Goal: Navigation & Orientation: Find specific page/section

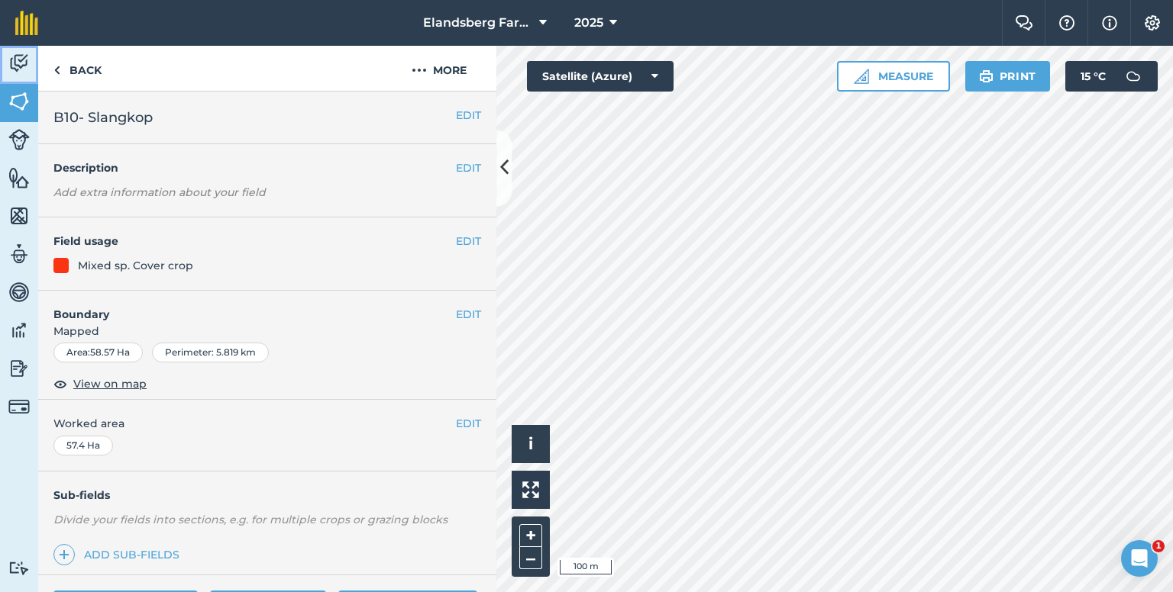
click at [29, 63] on img at bounding box center [18, 63] width 21 height 23
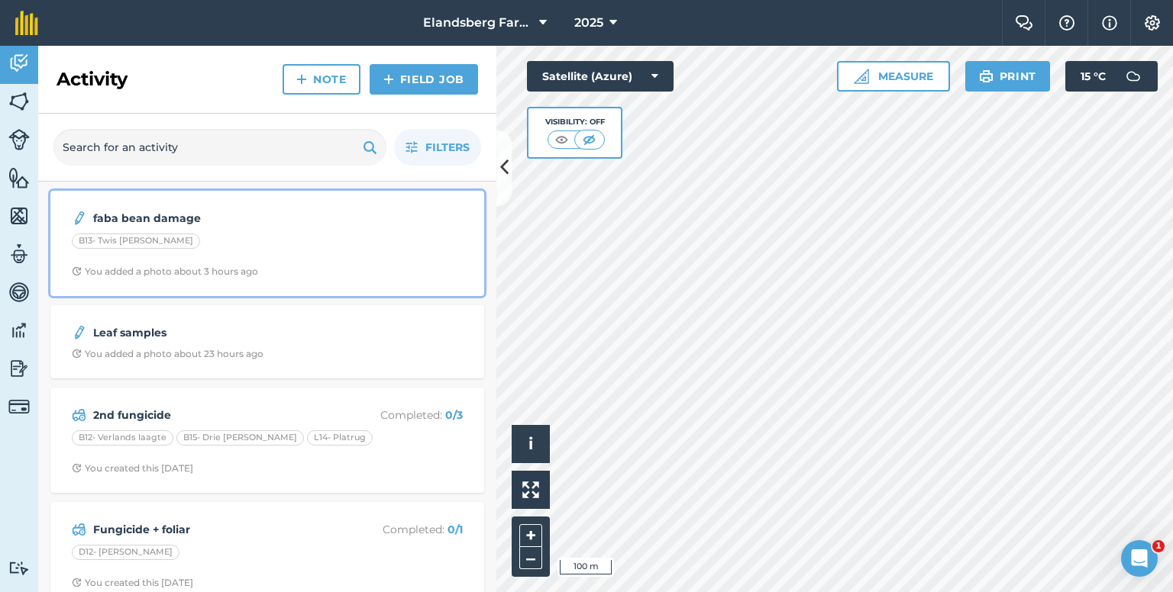
click at [214, 236] on div "B13- Twis [PERSON_NAME]" at bounding box center [267, 244] width 391 height 20
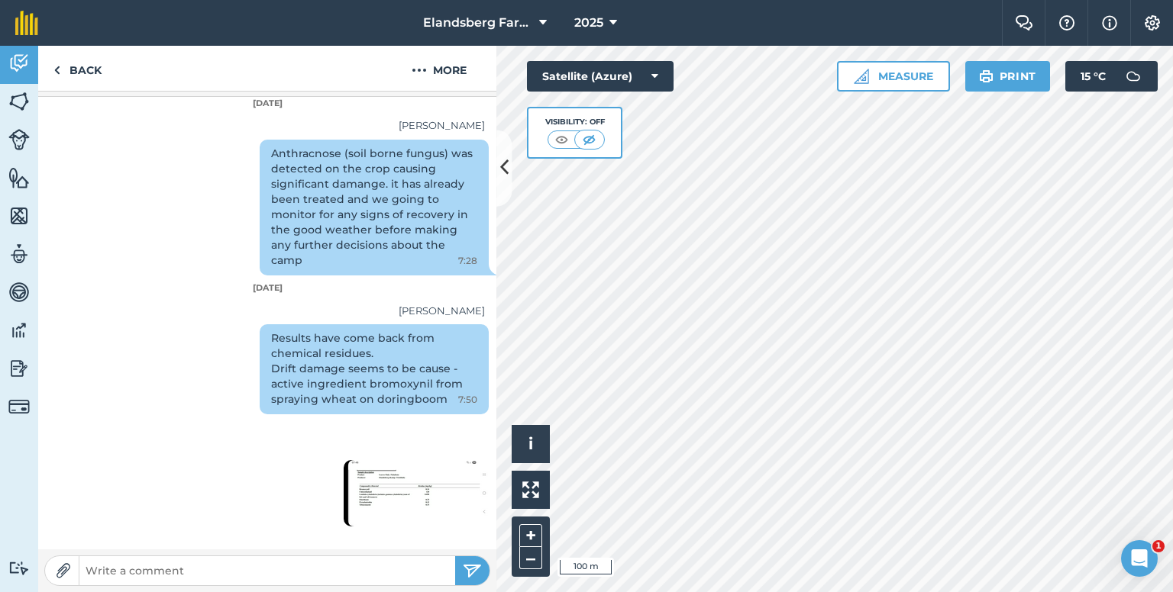
scroll to position [501, 0]
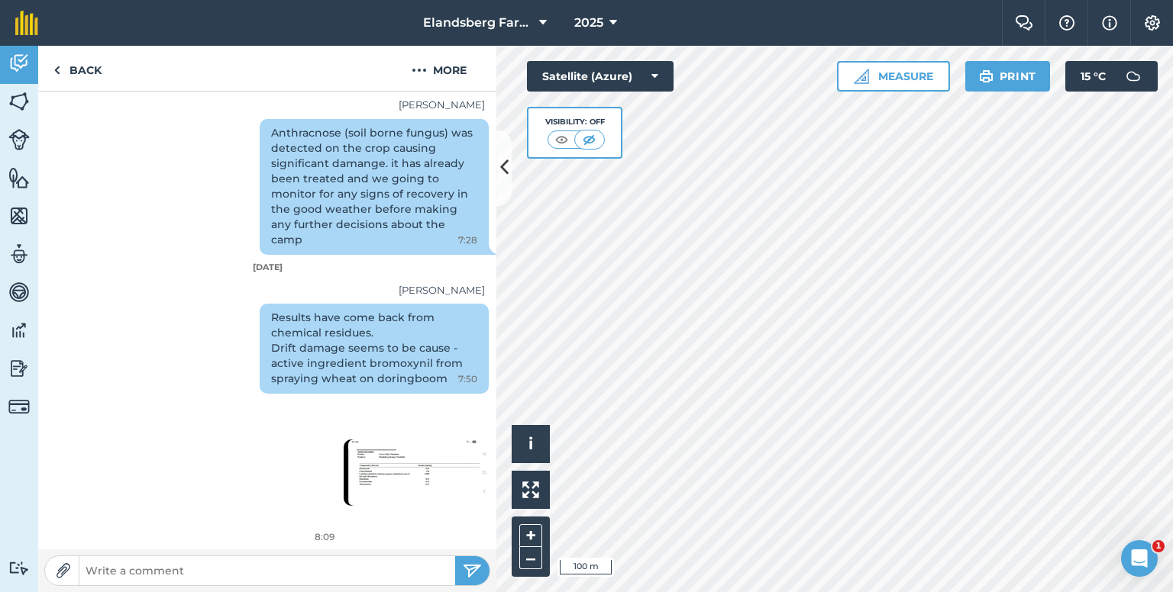
click at [366, 463] on img at bounding box center [416, 473] width 145 height 66
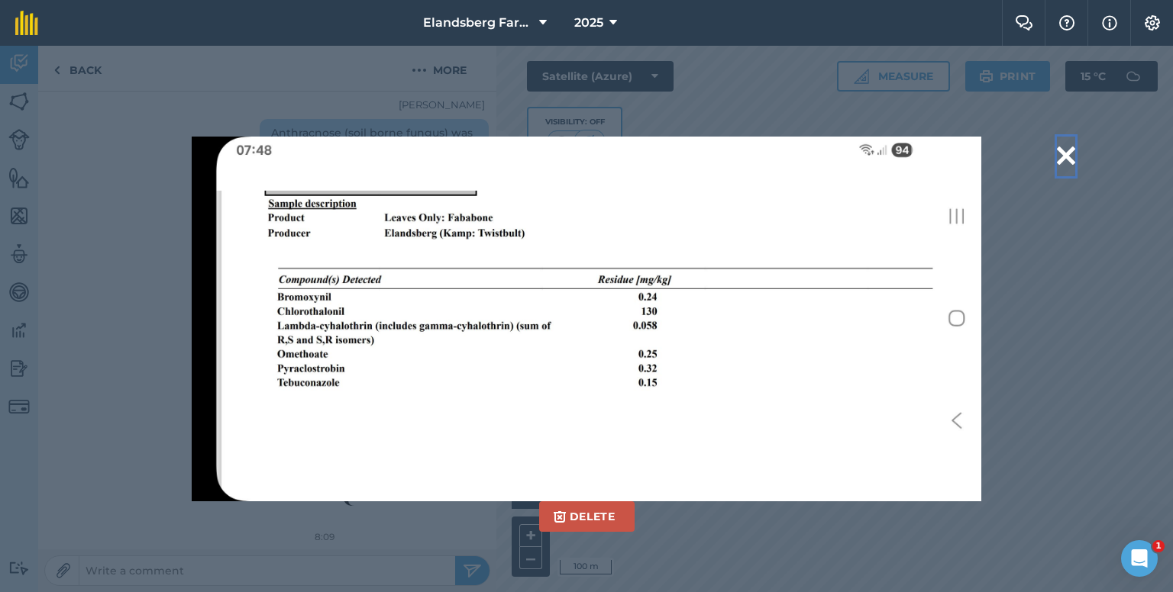
click at [1063, 150] on button at bounding box center [1066, 156] width 18 height 39
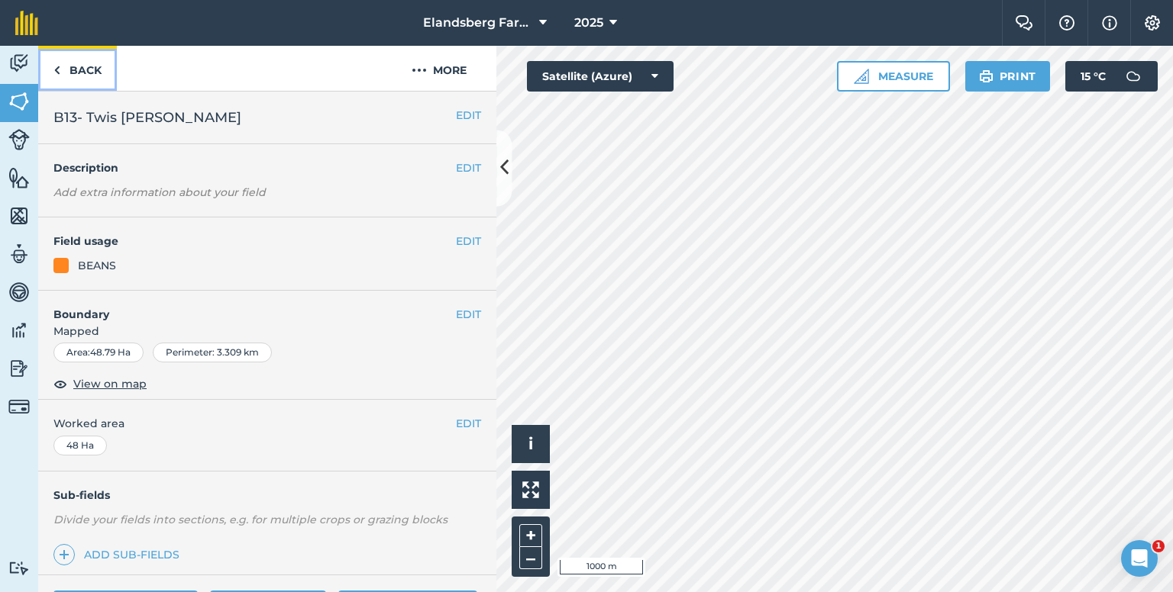
click at [73, 72] on link "Back" at bounding box center [77, 68] width 79 height 45
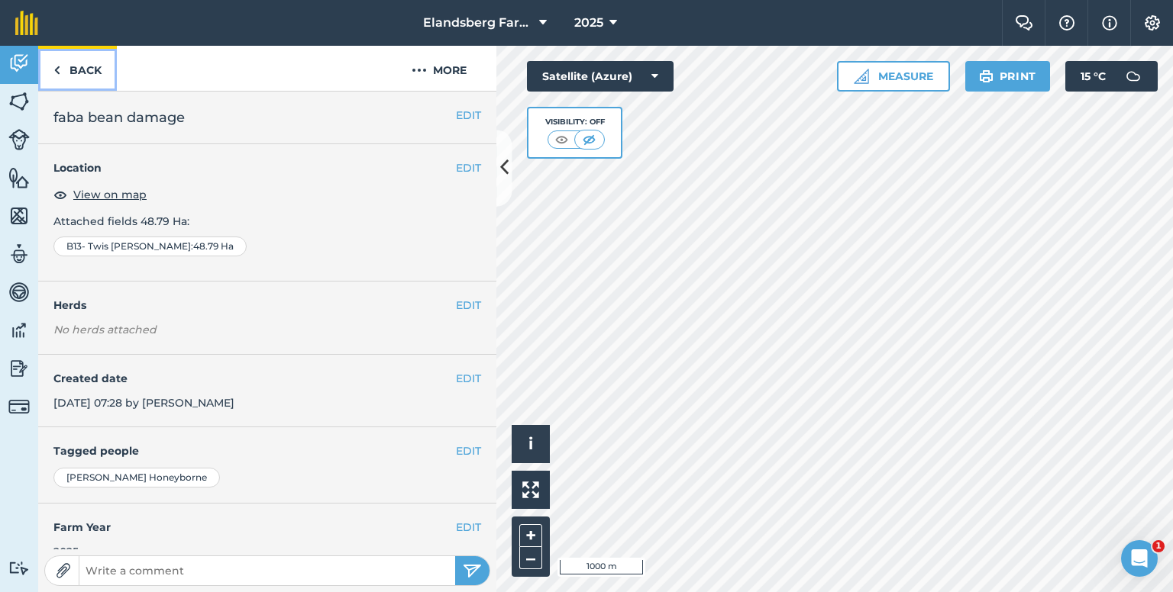
click at [67, 67] on link "Back" at bounding box center [77, 68] width 79 height 45
